Goal: Use online tool/utility: Utilize a website feature to perform a specific function

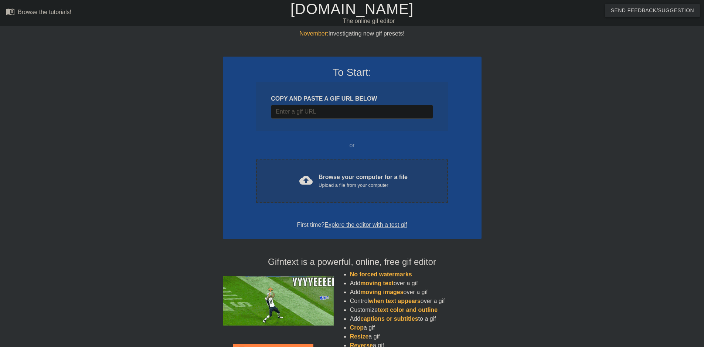
click at [351, 181] on div "Upload a file from your computer" at bounding box center [363, 184] width 89 height 7
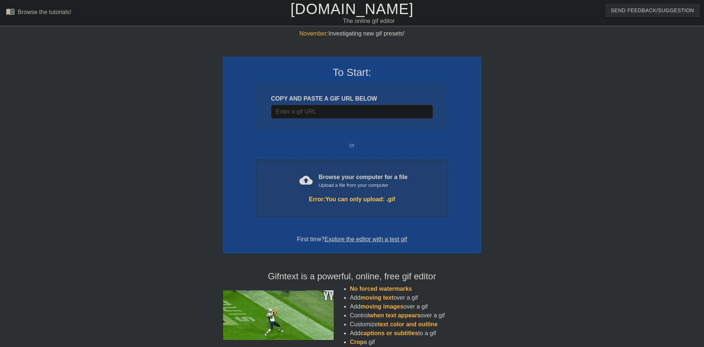
click at [365, 199] on div "Error: You can only upload: .gif" at bounding box center [352, 199] width 160 height 9
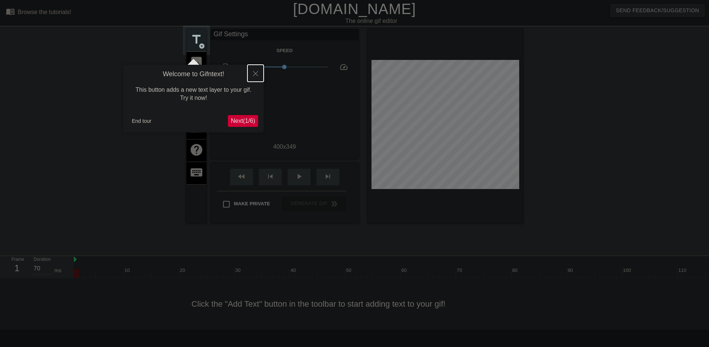
click at [258, 71] on button "Close" at bounding box center [256, 73] width 16 height 17
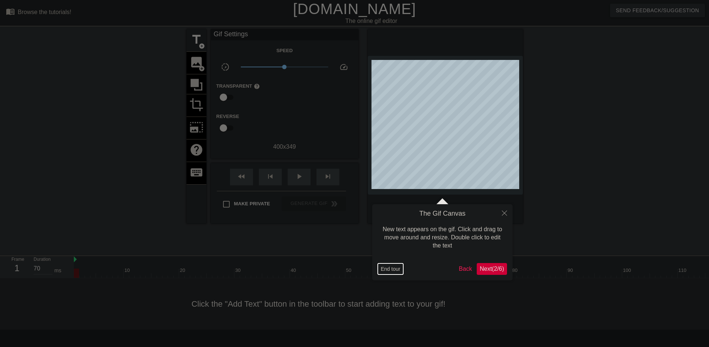
click at [393, 266] on button "End tour" at bounding box center [390, 268] width 25 height 11
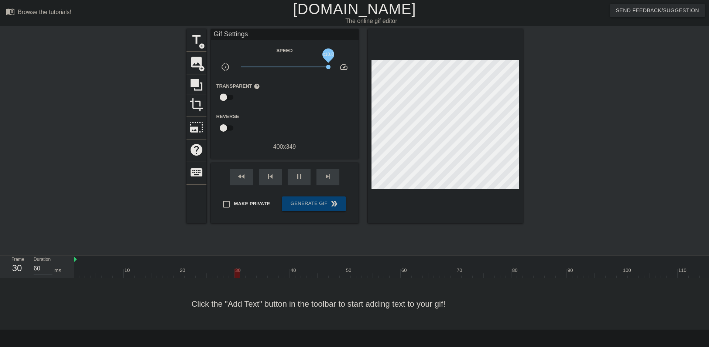
drag, startPoint x: 285, startPoint y: 68, endPoint x: 361, endPoint y: 72, distance: 76.2
click at [361, 72] on div "title add_circle image add_circle crop photo_size_select_large help keyboard Gi…" at bounding box center [355, 126] width 337 height 194
drag, startPoint x: 330, startPoint y: 65, endPoint x: 287, endPoint y: 67, distance: 42.2
click at [287, 67] on span "x1.16" at bounding box center [287, 67] width 4 height 4
drag, startPoint x: 288, startPoint y: 67, endPoint x: 259, endPoint y: 69, distance: 28.6
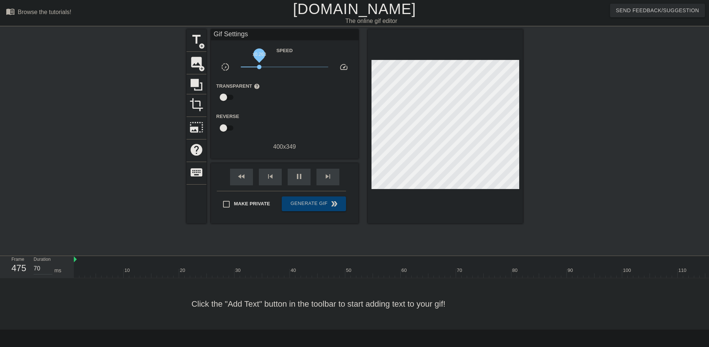
click at [259, 69] on span "x0.263" at bounding box center [285, 66] width 88 height 9
drag, startPoint x: 263, startPoint y: 69, endPoint x: 292, endPoint y: 66, distance: 28.6
click at [292, 66] on span "x1.43" at bounding box center [285, 66] width 88 height 9
drag, startPoint x: 137, startPoint y: 274, endPoint x: 671, endPoint y: 262, distance: 534.8
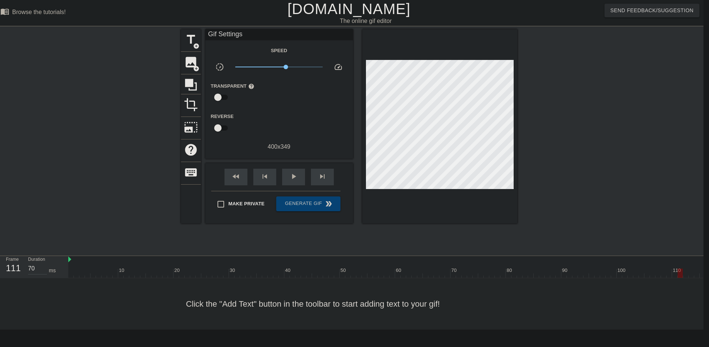
drag, startPoint x: 664, startPoint y: 272, endPoint x: 682, endPoint y: 277, distance: 18.5
click at [682, 277] on div at bounding box center [680, 272] width 5 height 9
drag, startPoint x: 118, startPoint y: 273, endPoint x: 228, endPoint y: 273, distance: 110.9
click at [228, 273] on div at bounding box center [228, 272] width 5 height 9
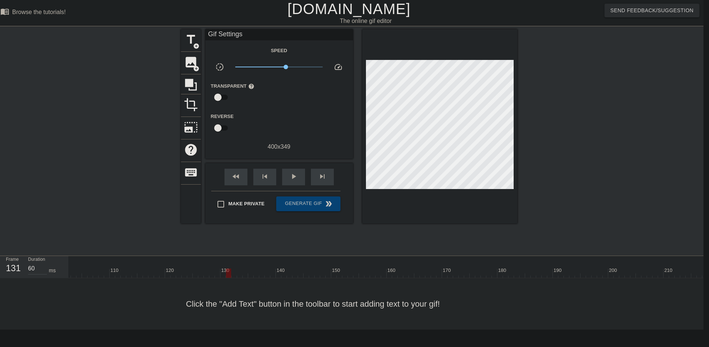
click at [227, 275] on div at bounding box center [228, 272] width 5 height 9
drag, startPoint x: 231, startPoint y: 273, endPoint x: 229, endPoint y: 278, distance: 4.8
drag, startPoint x: 231, startPoint y: 272, endPoint x: 226, endPoint y: 272, distance: 5.2
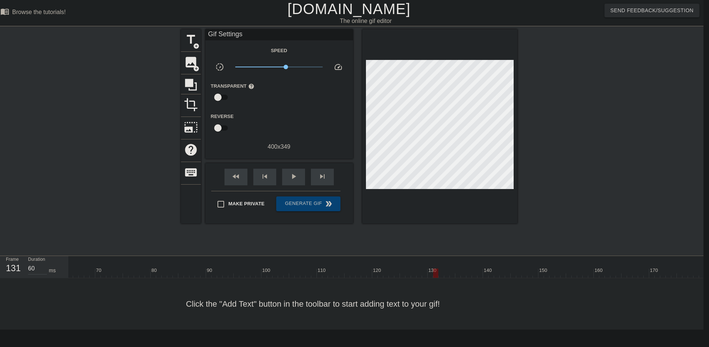
scroll to position [6, 0]
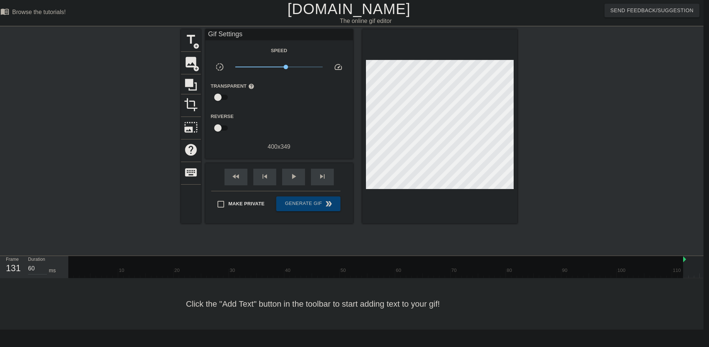
drag, startPoint x: 69, startPoint y: 261, endPoint x: 592, endPoint y: 265, distance: 522.9
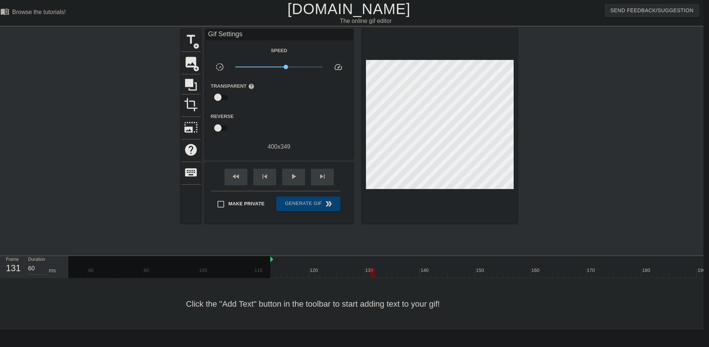
scroll to position [6, 447]
drag, startPoint x: 242, startPoint y: 259, endPoint x: 340, endPoint y: 273, distance: 98.8
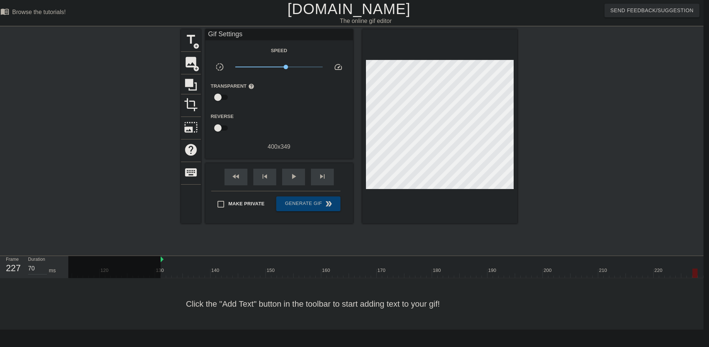
drag, startPoint x: 193, startPoint y: 269, endPoint x: 649, endPoint y: 249, distance: 457.2
click at [650, 249] on div "menu_book Browse the tutorials! [DOMAIN_NAME] The online gif editor Send Feedba…" at bounding box center [348, 164] width 709 height 329
drag, startPoint x: 304, startPoint y: 271, endPoint x: 709, endPoint y: 268, distance: 405.0
click at [704, 268] on html "menu_book Browse the tutorials! [DOMAIN_NAME] The online gif editor Send Feedba…" at bounding box center [348, 164] width 709 height 329
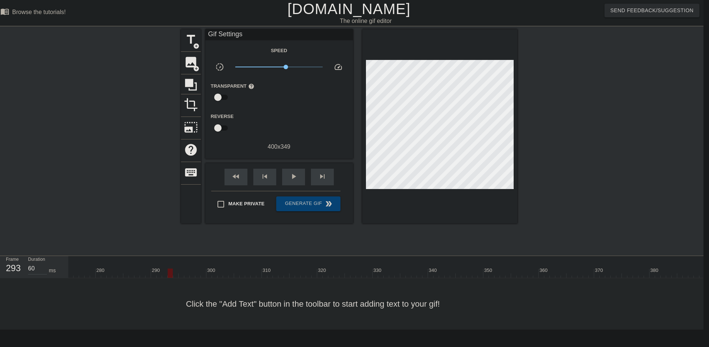
scroll to position [6, 1585]
drag, startPoint x: 106, startPoint y: 271, endPoint x: 684, endPoint y: 266, distance: 577.6
click at [684, 266] on div "10 20 30 40 50 60 70 80 90 100 110 120 130 140 150 160" at bounding box center [86, 267] width 3204 height 22
drag, startPoint x: 315, startPoint y: 275, endPoint x: 630, endPoint y: 272, distance: 314.9
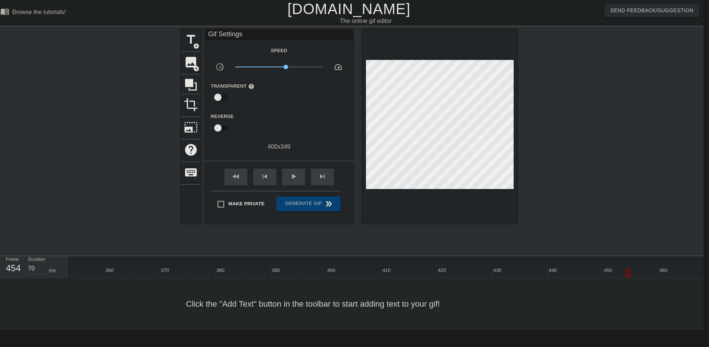
click at [630, 272] on div at bounding box center [628, 272] width 5 height 9
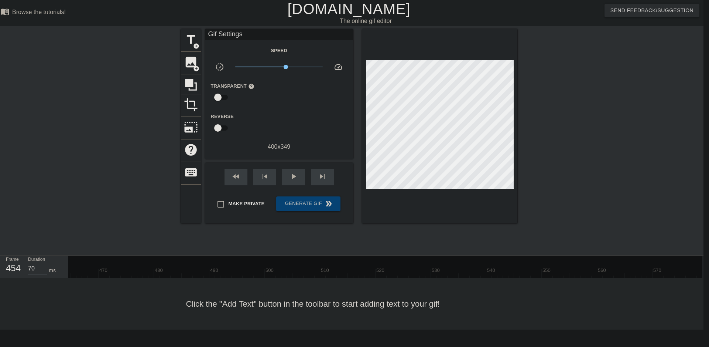
drag, startPoint x: 696, startPoint y: 258, endPoint x: 64, endPoint y: 260, distance: 632.3
click at [63, 260] on div "Frame 454 Duration 70 ms 10 20 30 40 50 60 70 80 90 100 110 120 130 140 150" at bounding box center [348, 267] width 709 height 22
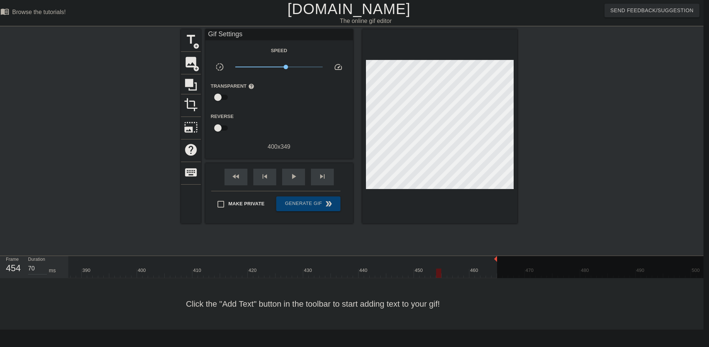
scroll to position [6, 2055]
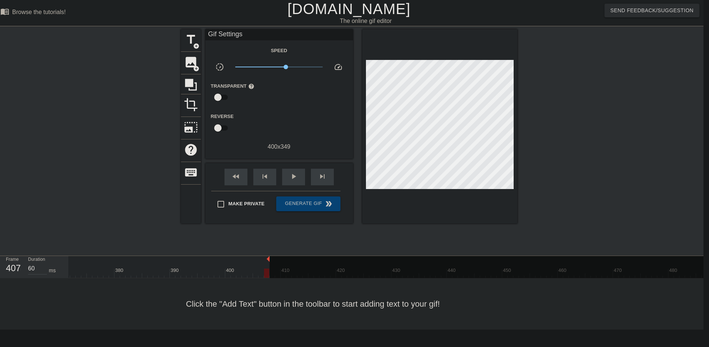
drag, startPoint x: 585, startPoint y: 259, endPoint x: 268, endPoint y: 249, distance: 317.2
click at [268, 249] on div "menu_book Browse the tutorials! [DOMAIN_NAME] The online gif editor Send Feedba…" at bounding box center [348, 164] width 709 height 329
drag, startPoint x: 294, startPoint y: 174, endPoint x: 350, endPoint y: 166, distance: 56.4
click at [319, 176] on div "fast_rewind skip_previous play_arrow skip_next" at bounding box center [279, 177] width 120 height 28
click at [387, 72] on div "title add_circle image add_circle crop photo_size_select_large help keyboard Gi…" at bounding box center [349, 126] width 337 height 194
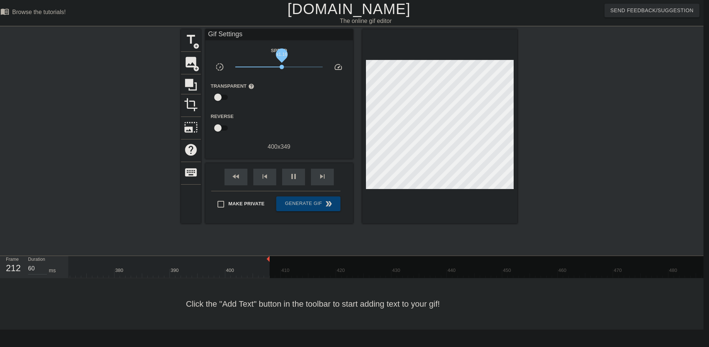
drag, startPoint x: 310, startPoint y: 64, endPoint x: 282, endPoint y: 59, distance: 28.4
click at [282, 65] on span "x1.16" at bounding box center [282, 67] width 4 height 4
drag, startPoint x: 280, startPoint y: 62, endPoint x: 296, endPoint y: 65, distance: 16.2
click at [296, 65] on div "Speed slow_motion_video x1.16 speed Transparent help Reverse 400 x 349" at bounding box center [279, 98] width 137 height 105
drag, startPoint x: 285, startPoint y: 67, endPoint x: 297, endPoint y: 68, distance: 13.0
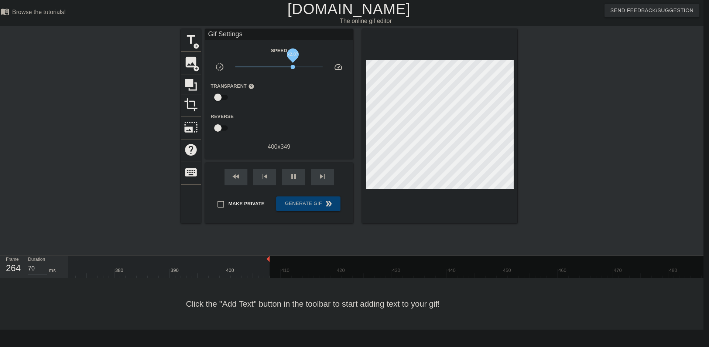
click at [297, 68] on span "x2.07" at bounding box center [279, 66] width 88 height 9
type input "60"
click at [221, 205] on input "Make Private" at bounding box center [221, 204] width 16 height 16
checkbox input "true"
type input "70"
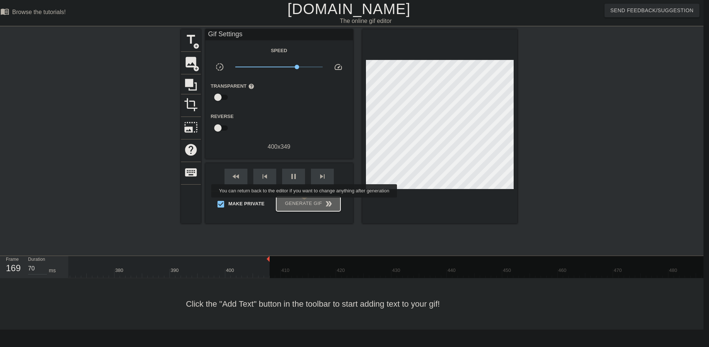
click at [305, 202] on span "Generate Gif double_arrow" at bounding box center [308, 203] width 58 height 9
